Goal: Transaction & Acquisition: Book appointment/travel/reservation

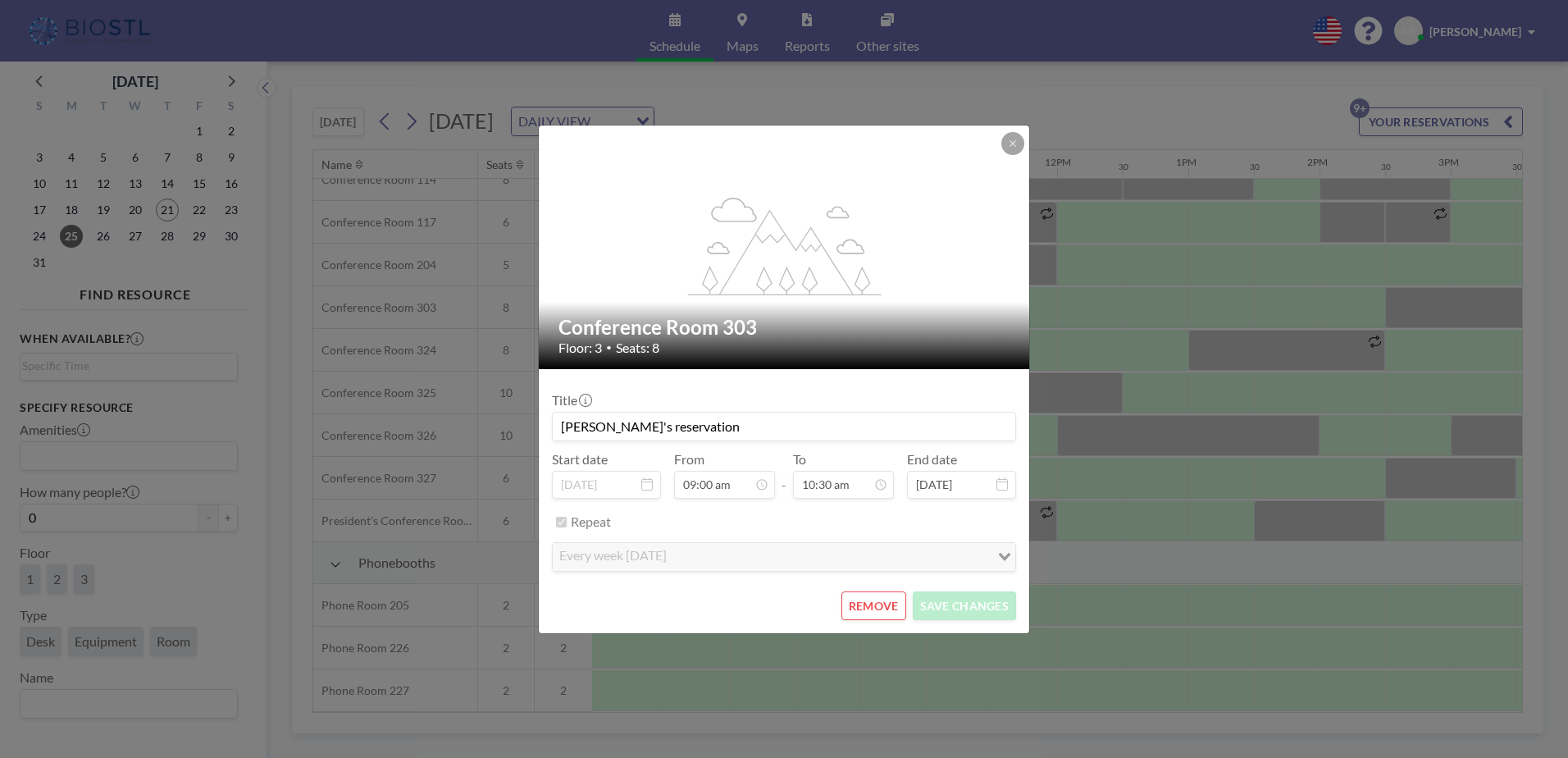
scroll to position [536, 1115]
click at [1011, 138] on icon at bounding box center [1012, 143] width 10 height 10
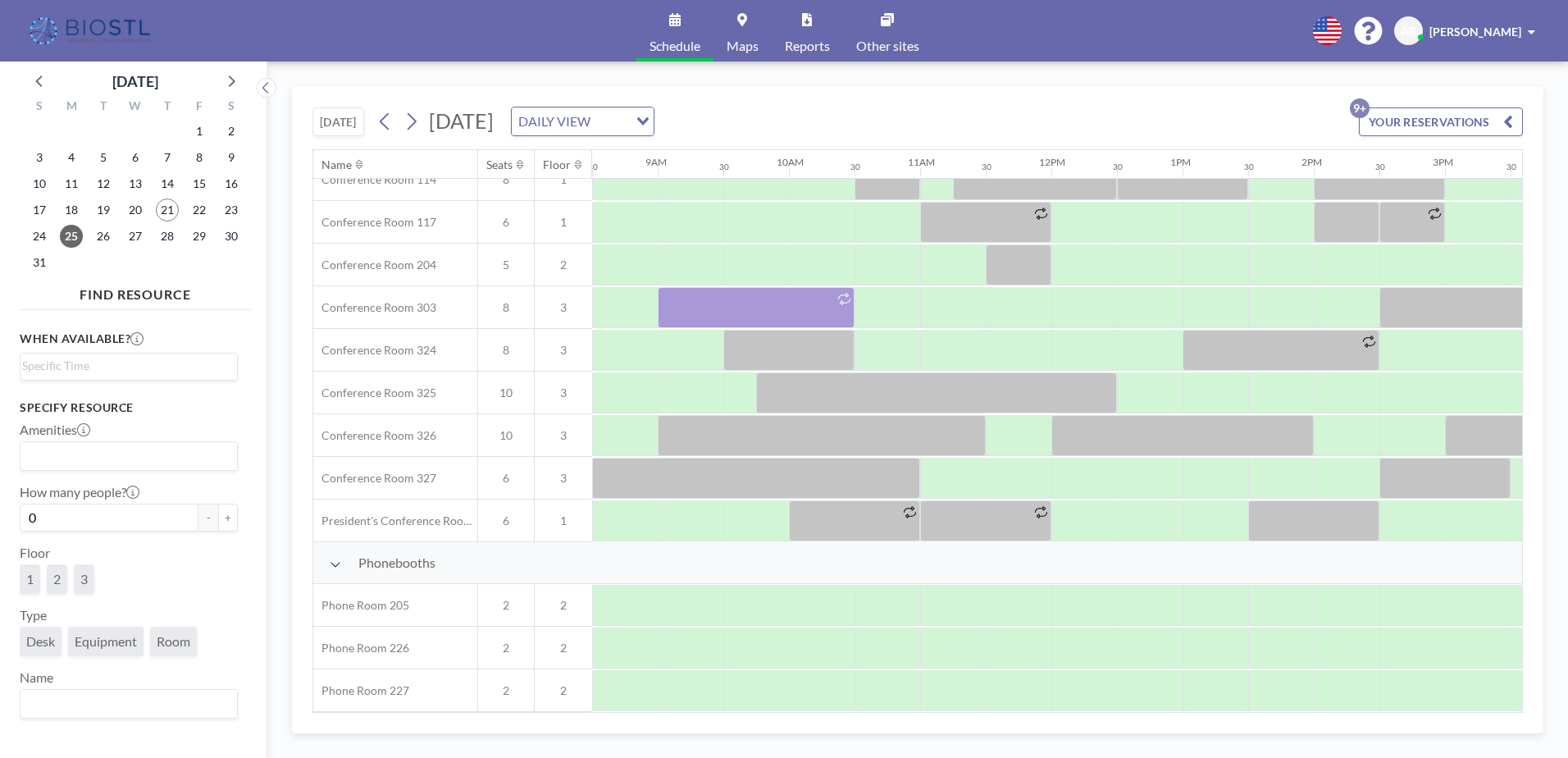
click at [87, 26] on img at bounding box center [92, 31] width 130 height 33
click at [93, 27] on img at bounding box center [92, 31] width 130 height 33
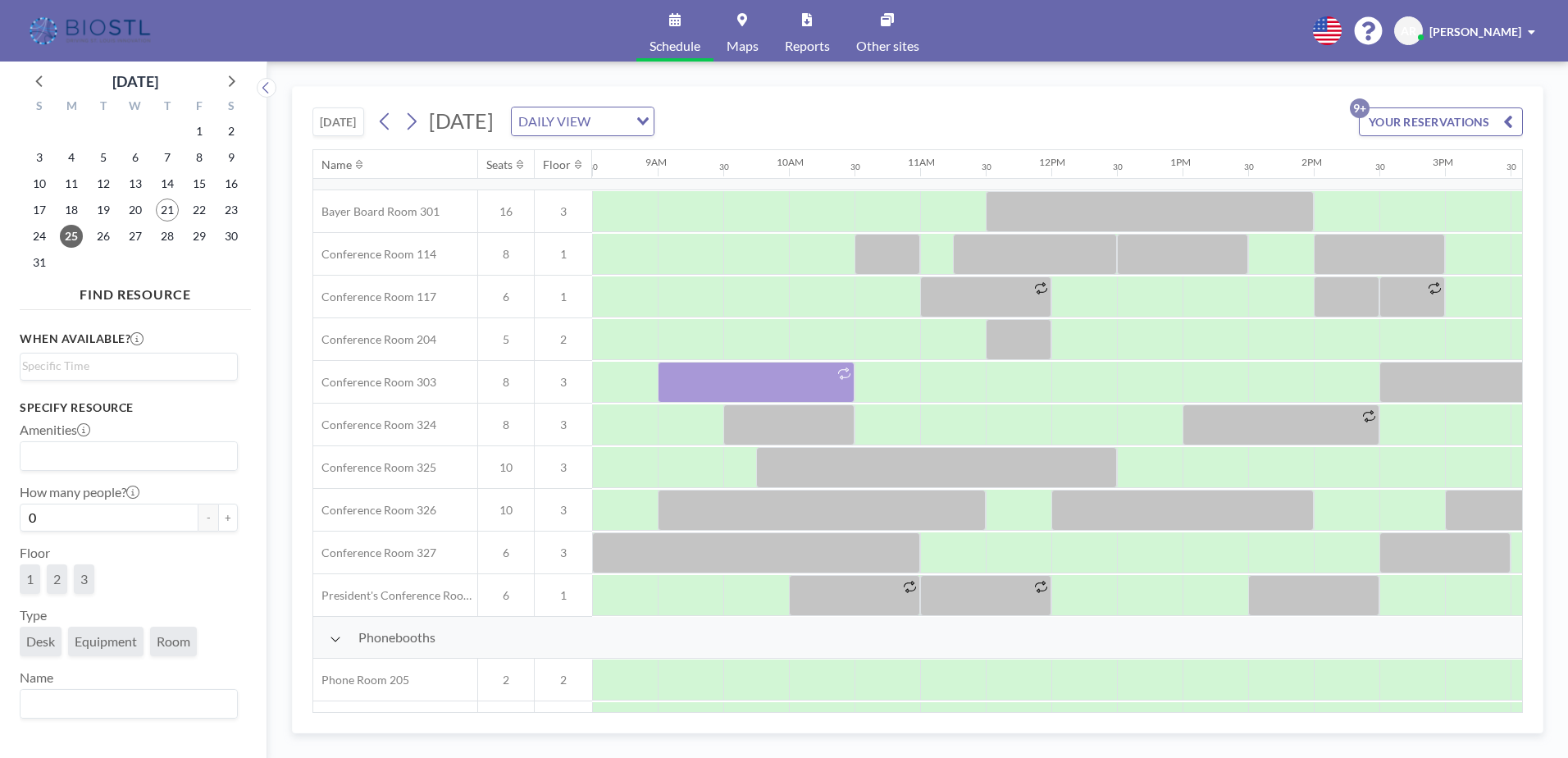
scroll to position [456, 1115]
drag, startPoint x: 315, startPoint y: 4, endPoint x: 1025, endPoint y: 73, distance: 713.3
click at [1025, 73] on div "[DATE] [DATE] DAILY VIEW Loading... YOUR RESERVATIONS 9+ Name Seats Floor 12AM …" at bounding box center [918, 409] width 1301 height 696
click at [392, 119] on icon at bounding box center [385, 121] width 16 height 25
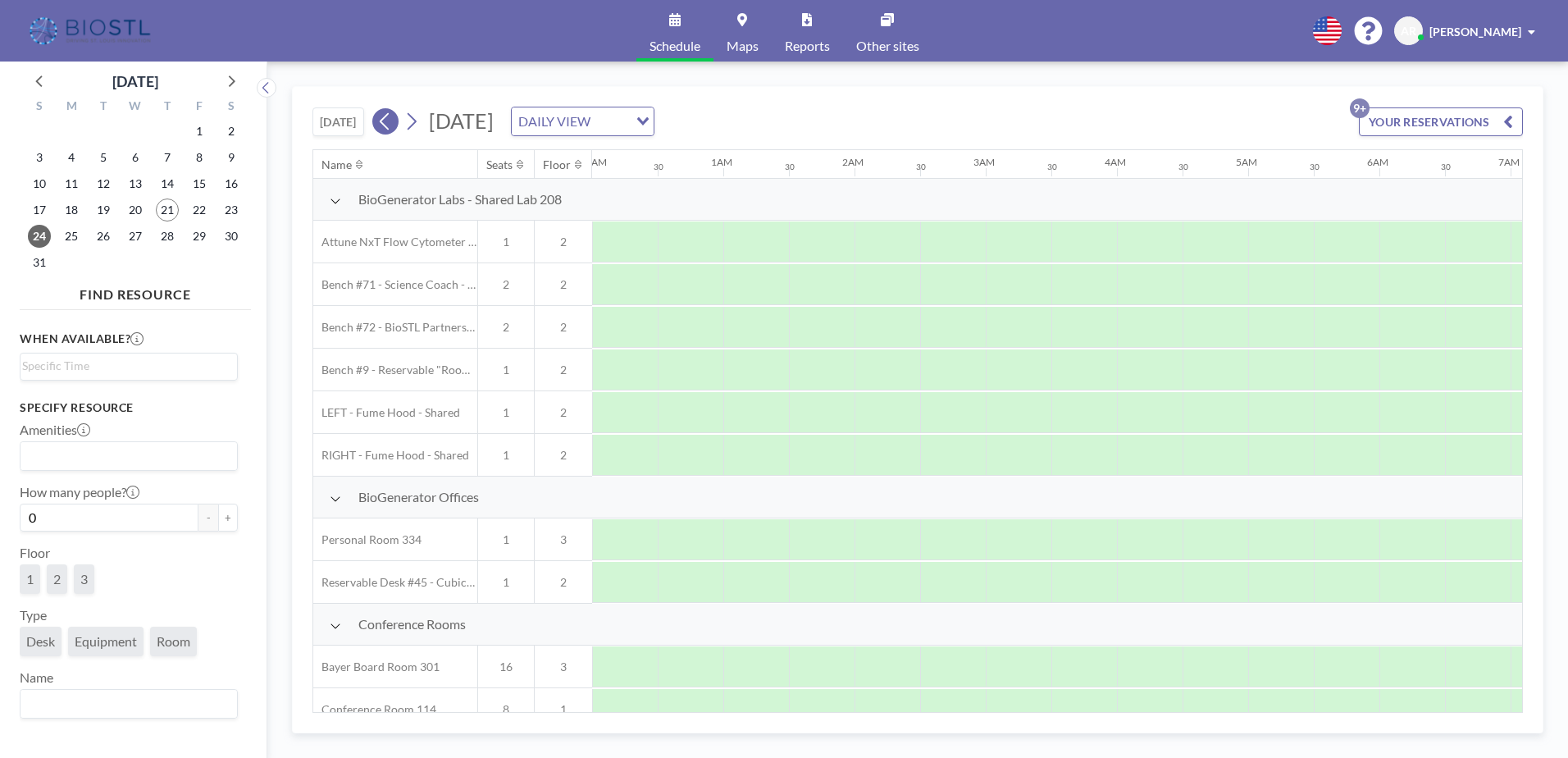
click at [392, 119] on icon at bounding box center [385, 121] width 16 height 25
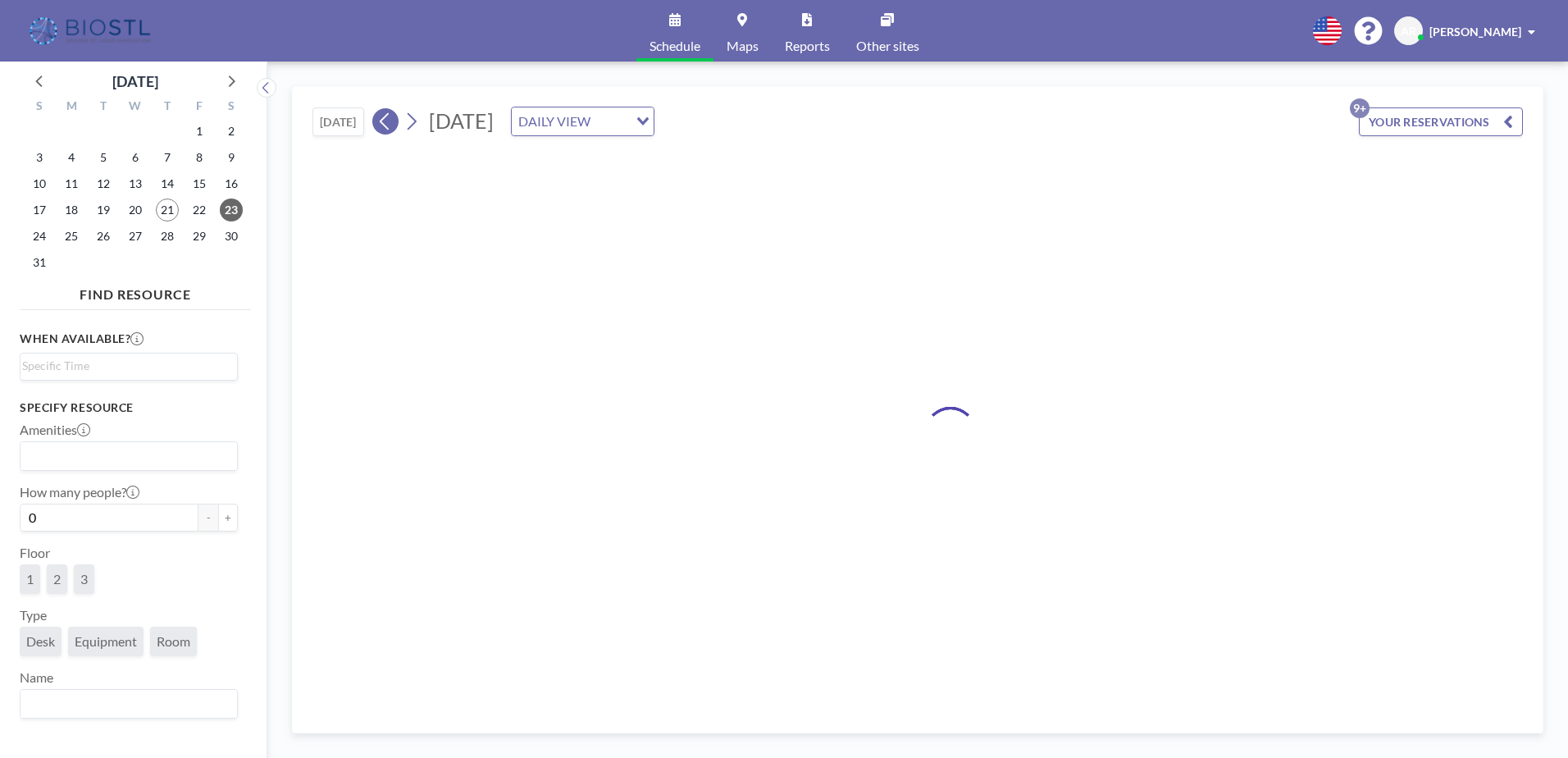
click at [392, 119] on icon at bounding box center [385, 121] width 16 height 25
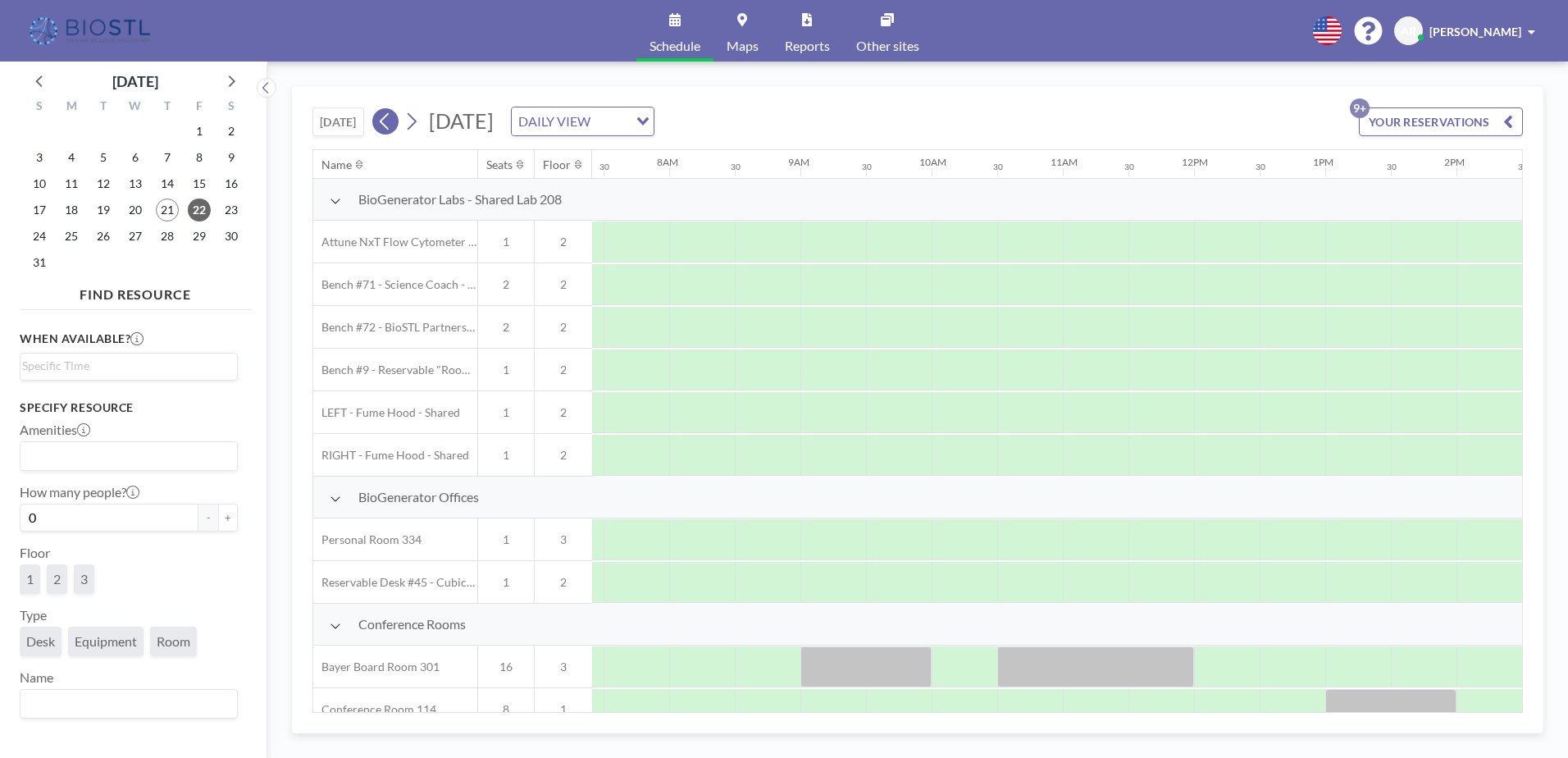
scroll to position [0, 984]
click at [392, 119] on icon at bounding box center [385, 121] width 16 height 25
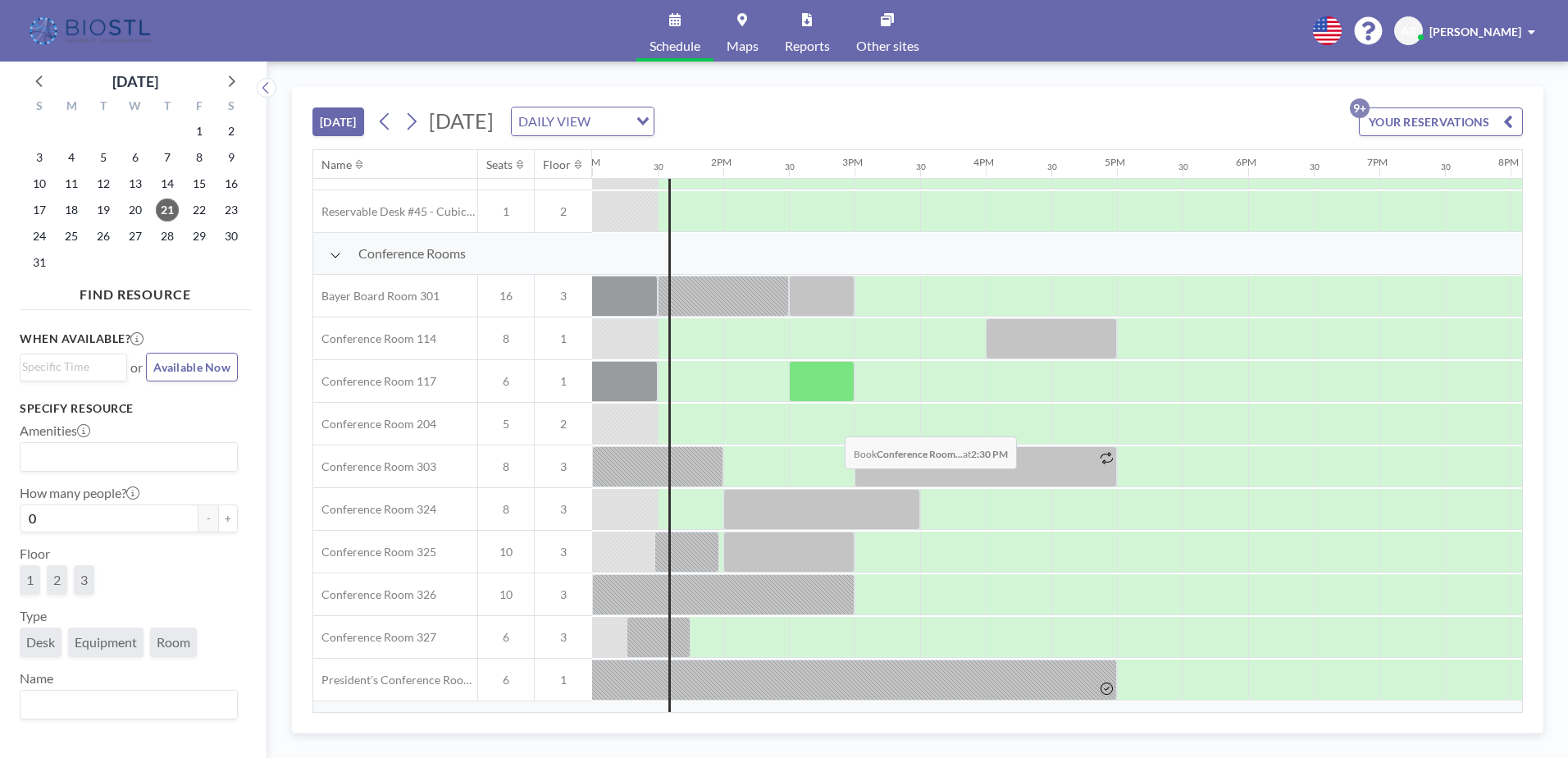
scroll to position [410, 1705]
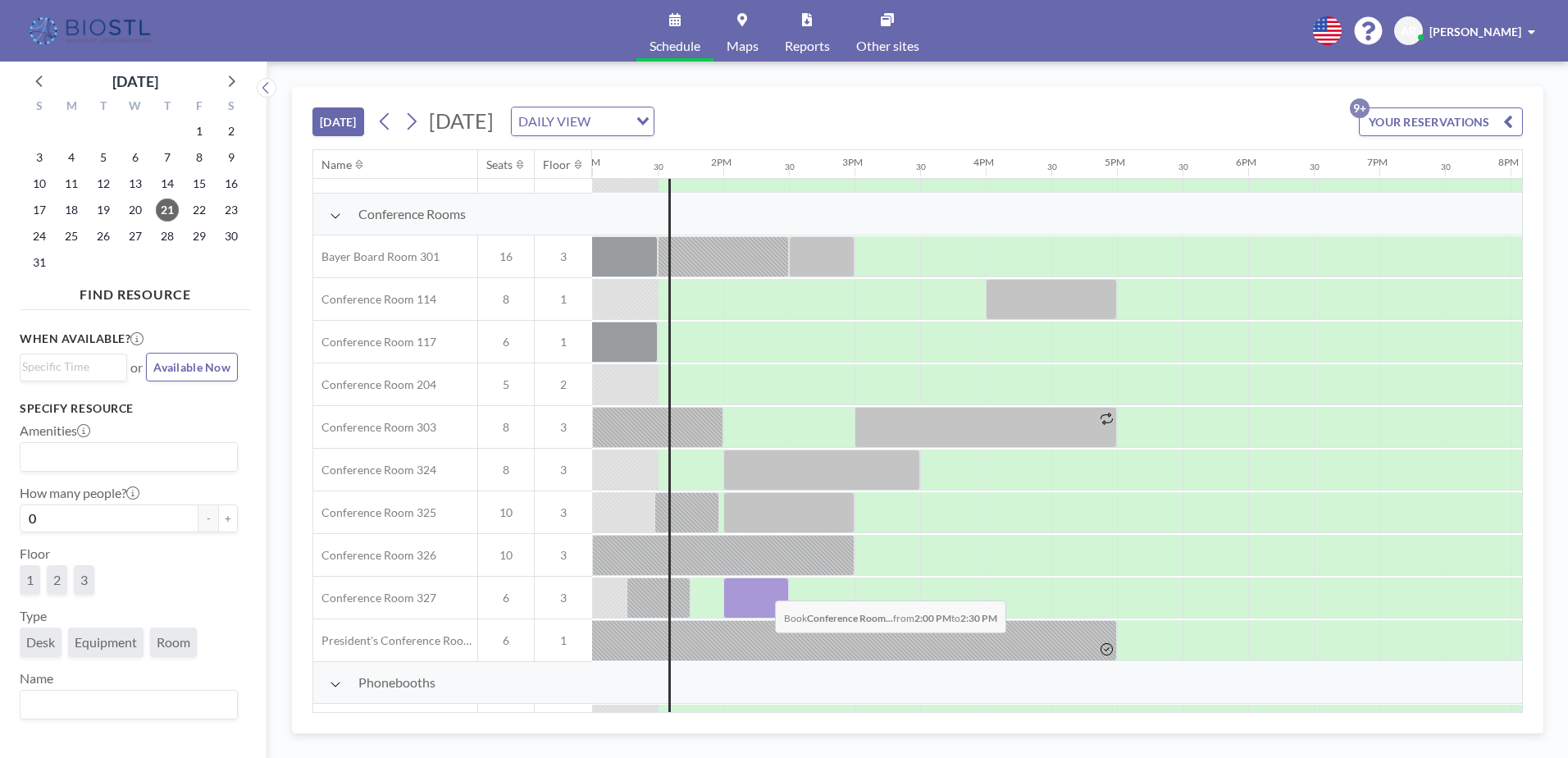
click at [762, 588] on div at bounding box center [756, 598] width 66 height 41
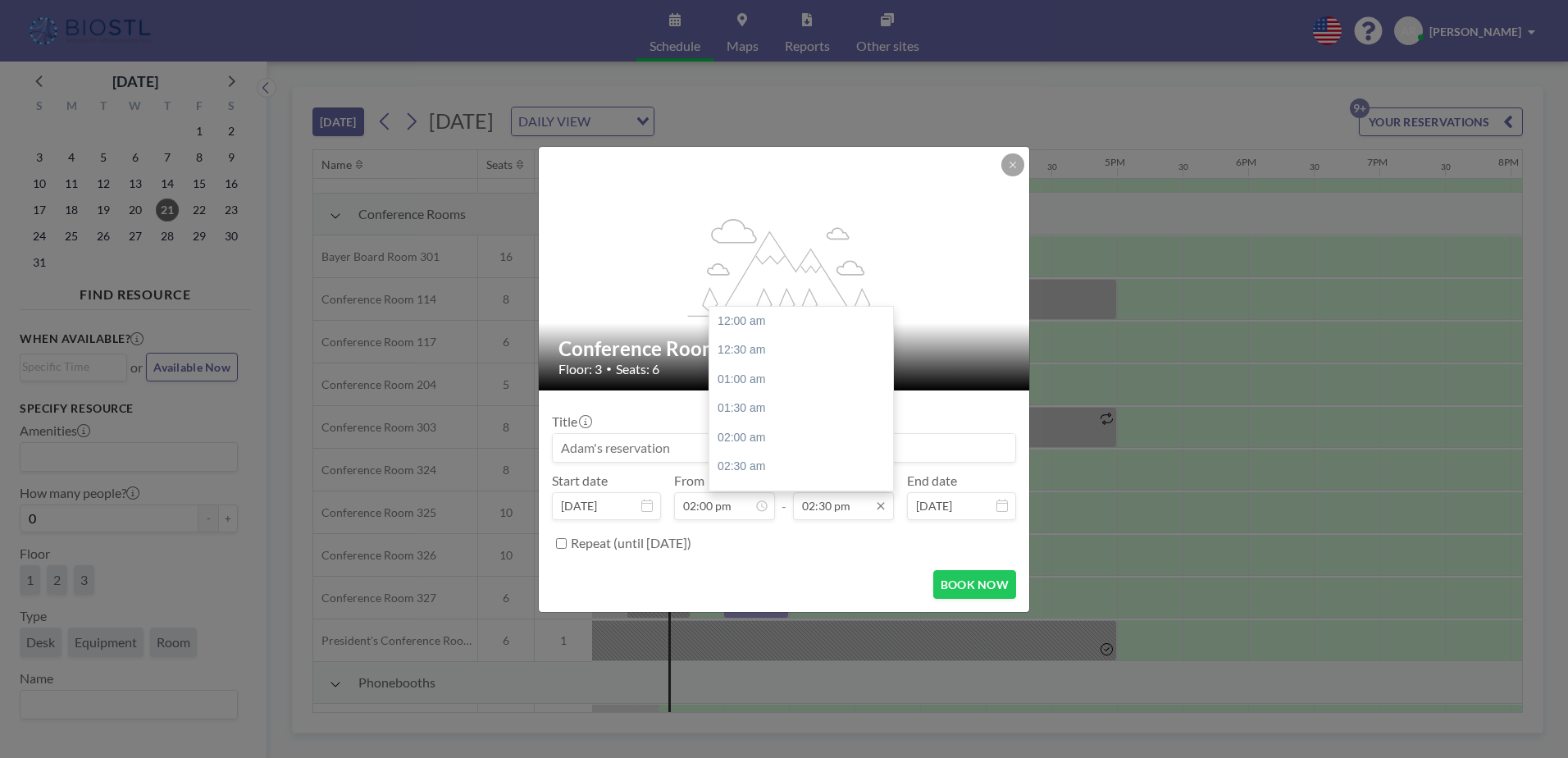
scroll to position [847, 0]
click at [852, 505] on input "02:30 pm" at bounding box center [843, 506] width 101 height 28
click at [762, 352] on div "03:00 pm" at bounding box center [805, 350] width 192 height 30
type input "03:00 pm"
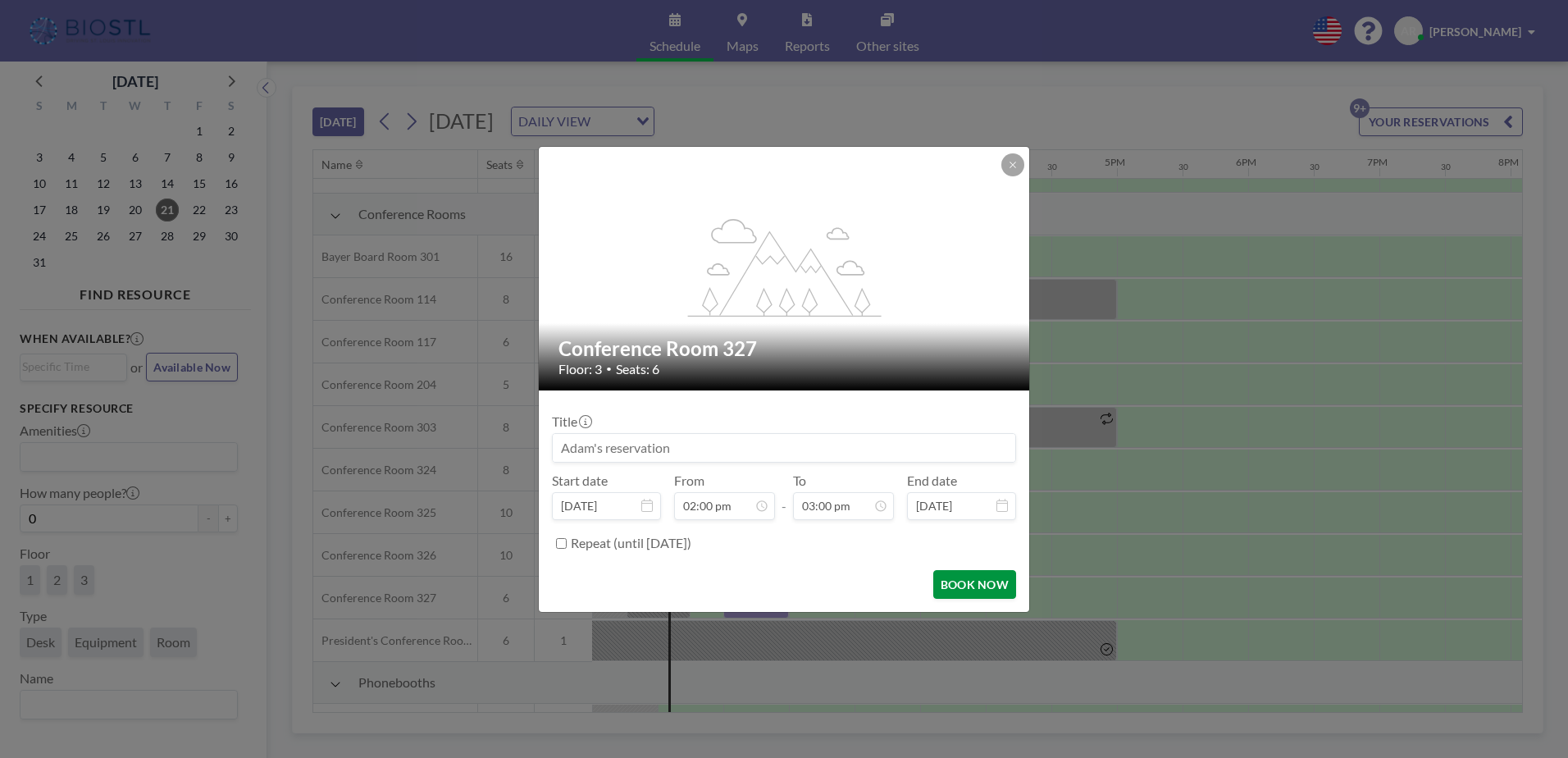
click at [979, 585] on button "BOOK NOW" at bounding box center [974, 585] width 83 height 29
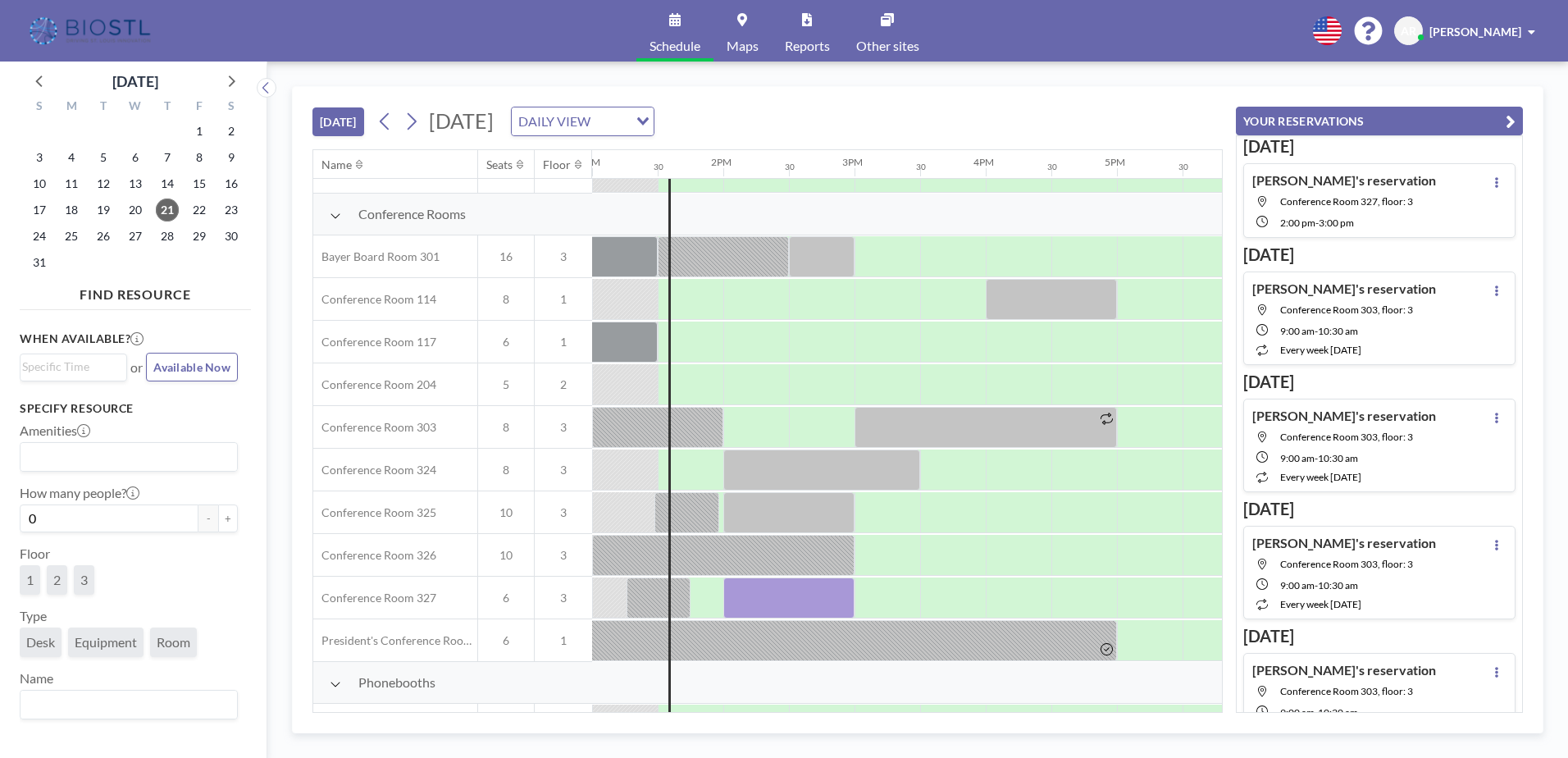
click at [1126, 111] on div "[DATE] [DATE] DAILY VIEW Loading..." at bounding box center [767, 118] width 910 height 63
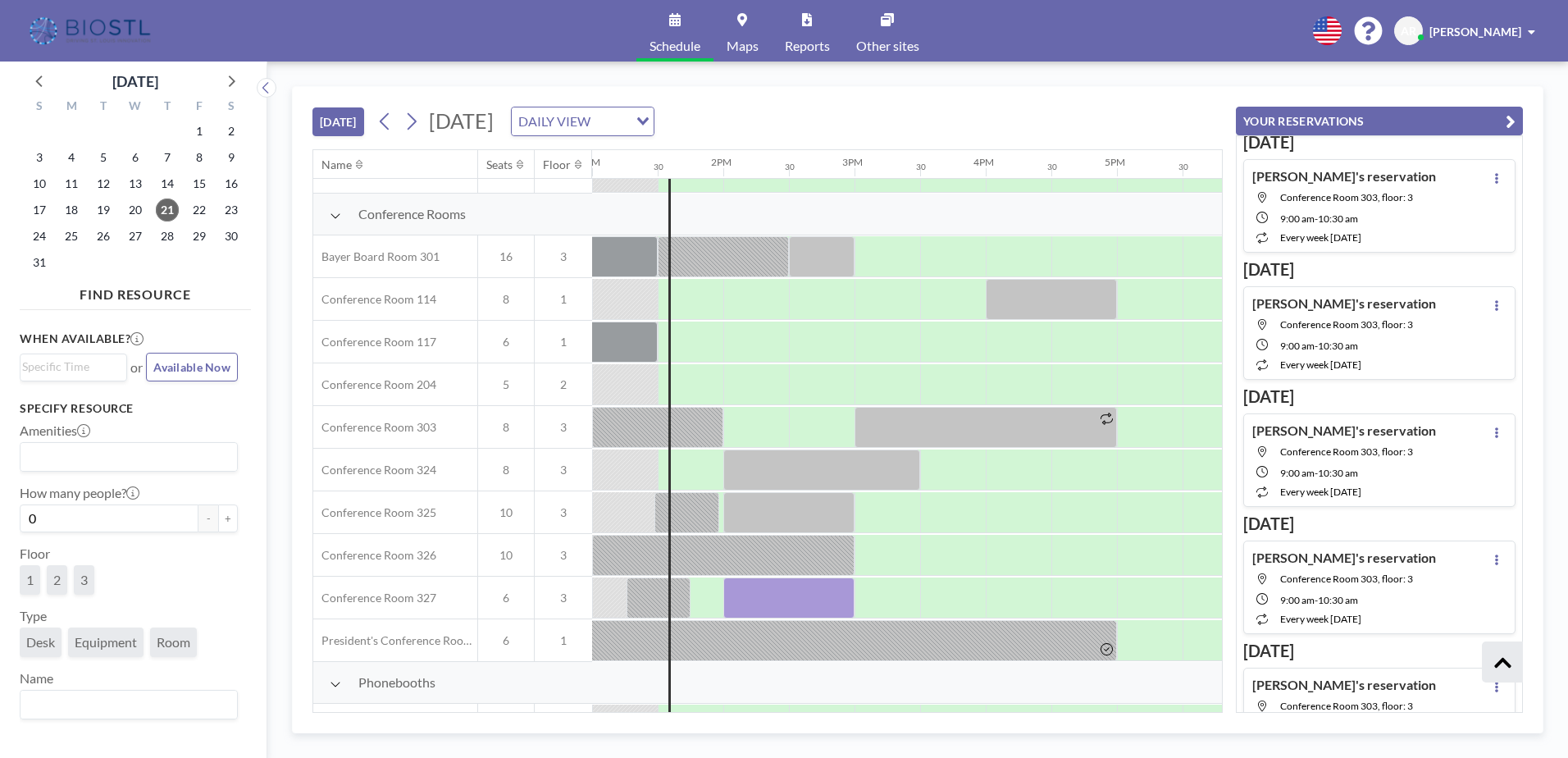
scroll to position [0, 0]
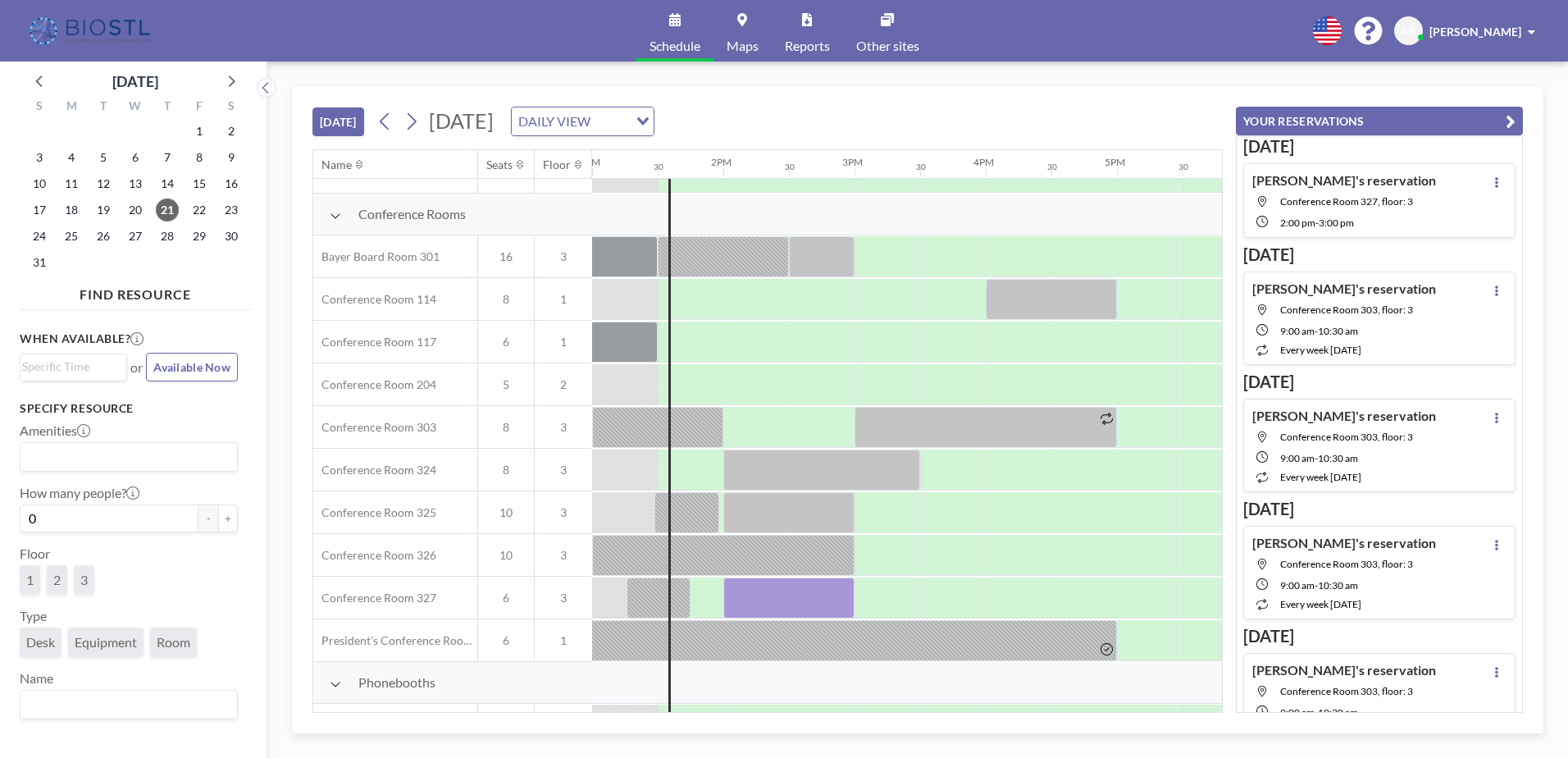
click at [1061, 132] on div "[DATE] [DATE] DAILY VIEW Loading..." at bounding box center [767, 118] width 910 height 63
click at [1511, 122] on icon "button" at bounding box center [1510, 121] width 10 height 19
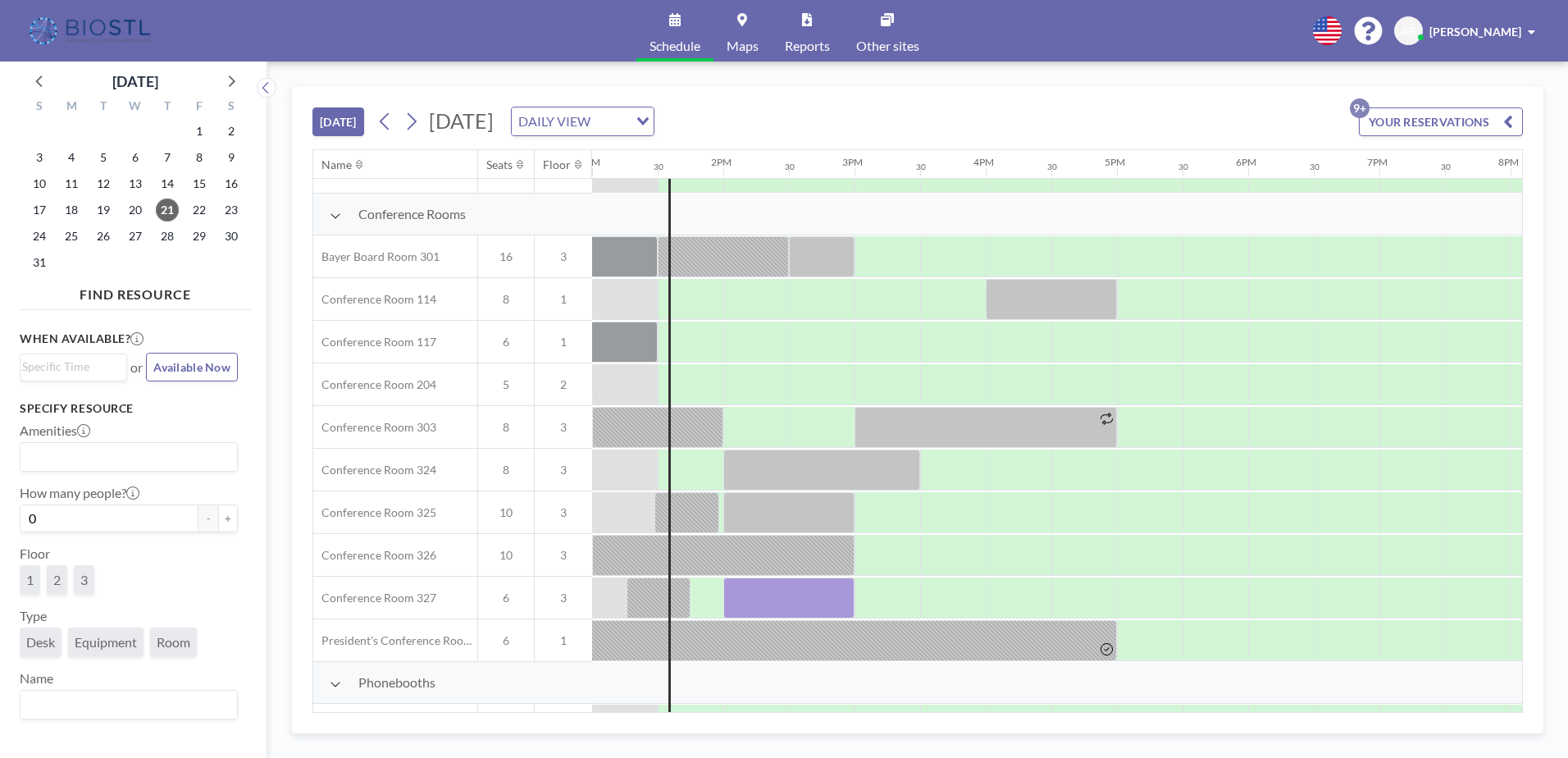
click at [1024, 124] on div "[DATE] [DATE] DAILY VIEW Loading... YOUR RESERVATIONS 9+" at bounding box center [917, 118] width 1210 height 63
